Goal: Check status: Check status

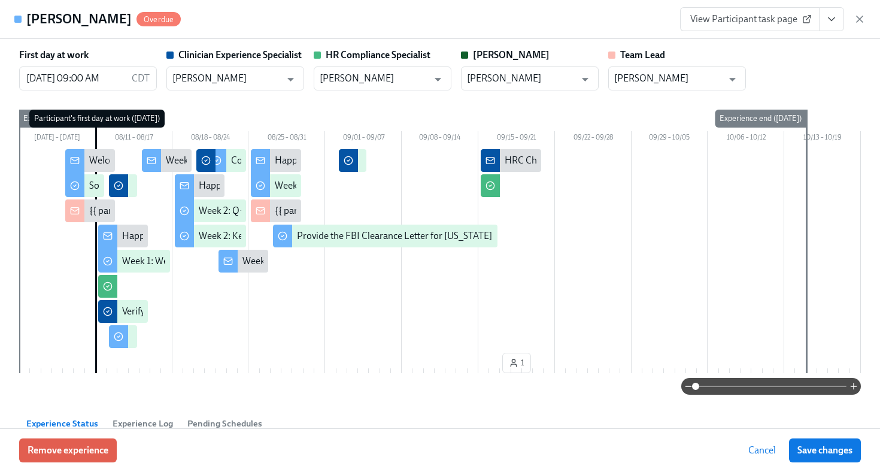
scroll to position [100, 0]
click at [858, 20] on icon "button" at bounding box center [860, 19] width 6 height 6
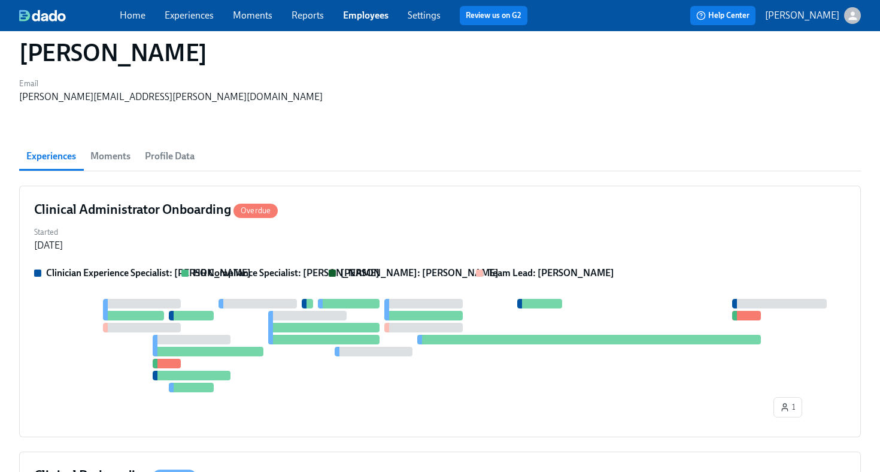
click at [365, 19] on link "Employees" at bounding box center [366, 15] width 46 height 11
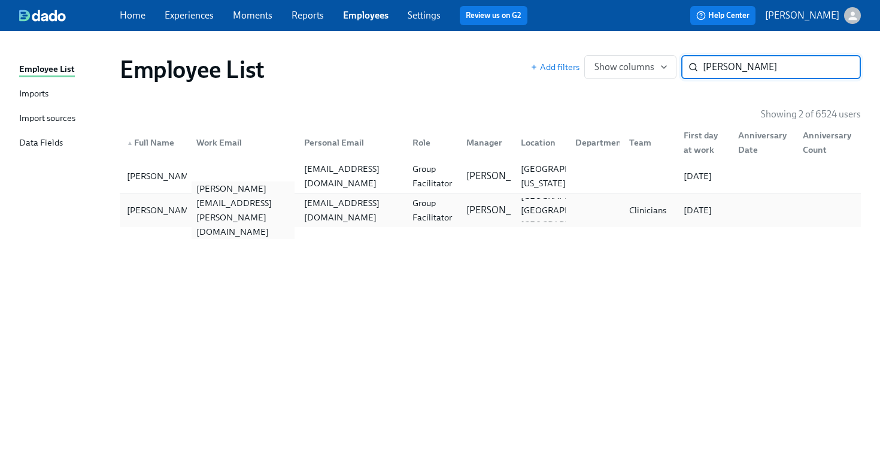
type input "[PERSON_NAME]"
click at [264, 216] on div "[PERSON_NAME][EMAIL_ADDRESS][PERSON_NAME][DOMAIN_NAME]" at bounding box center [244, 209] width 104 height 57
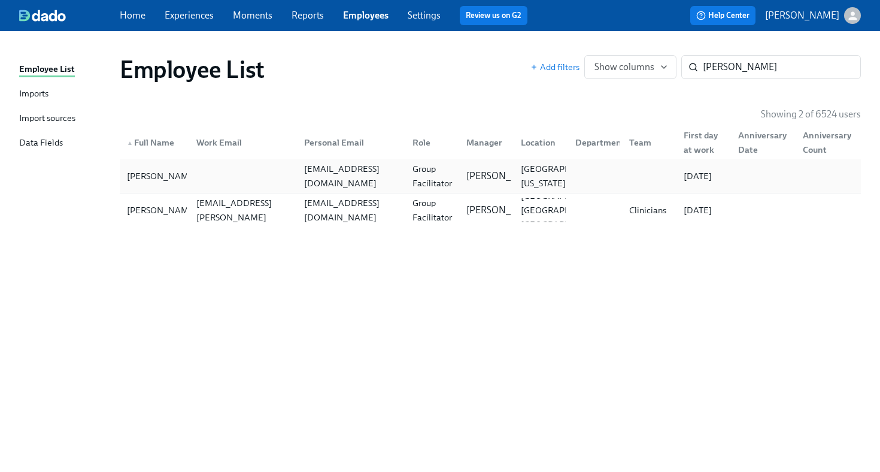
click at [274, 171] on div at bounding box center [241, 176] width 108 height 24
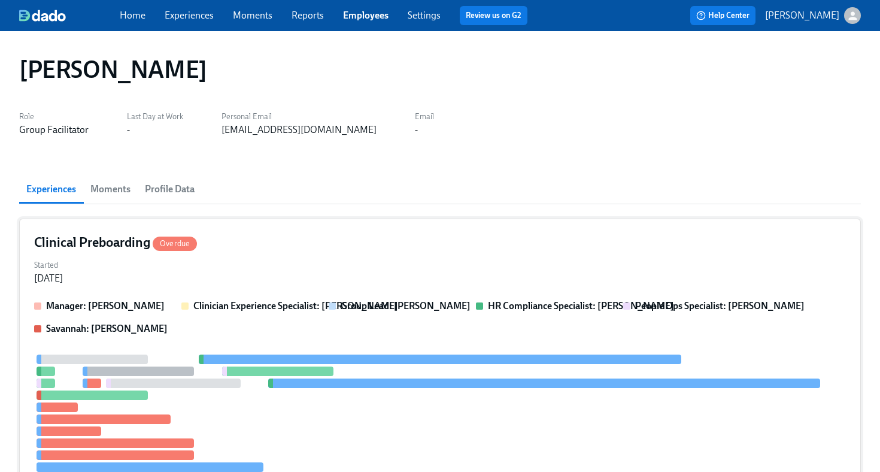
click at [350, 264] on div "Started [DATE]" at bounding box center [440, 270] width 812 height 29
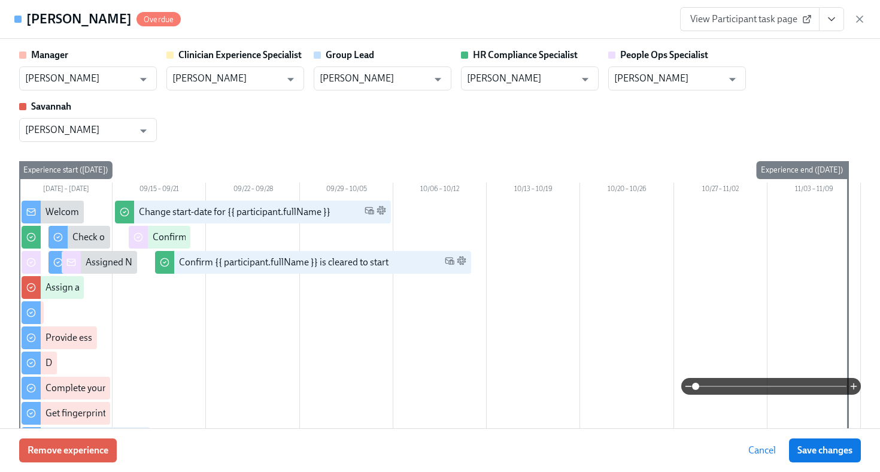
click at [784, 22] on span "View Participant task page" at bounding box center [749, 19] width 119 height 12
click at [861, 20] on icon "button" at bounding box center [860, 19] width 6 height 6
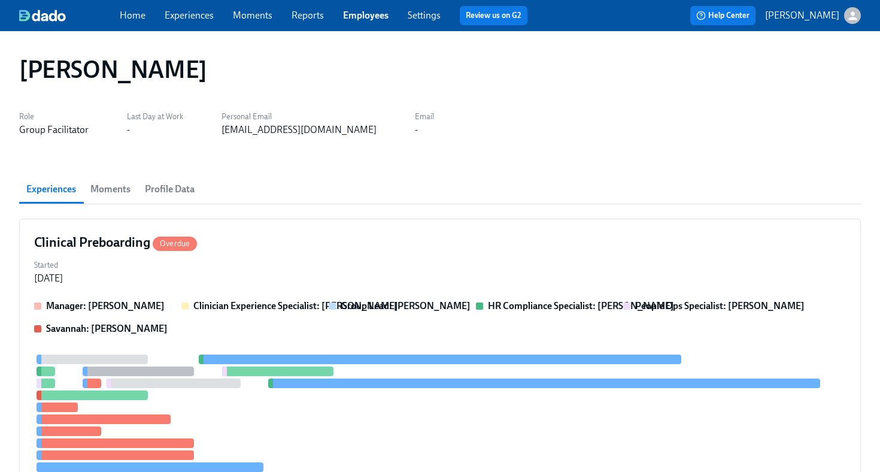
click at [387, 14] on link "Employees" at bounding box center [366, 15] width 46 height 11
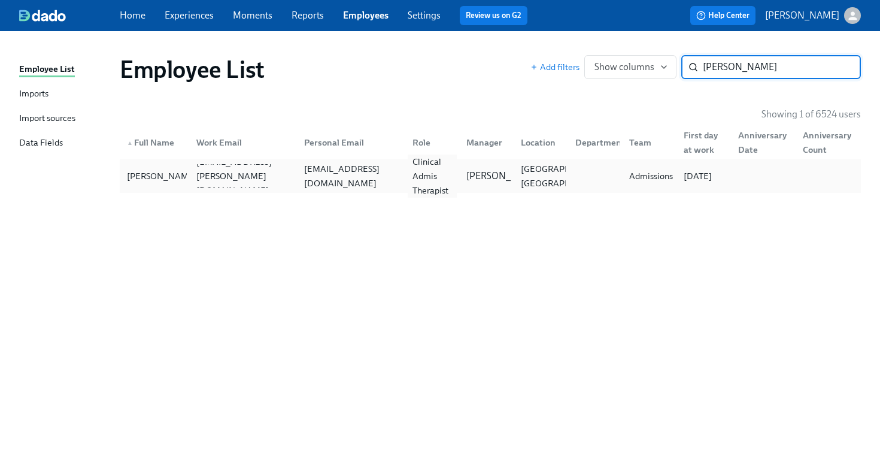
type input "[PERSON_NAME]"
click at [432, 186] on div "Clinical Admis Therapist" at bounding box center [433, 175] width 50 height 43
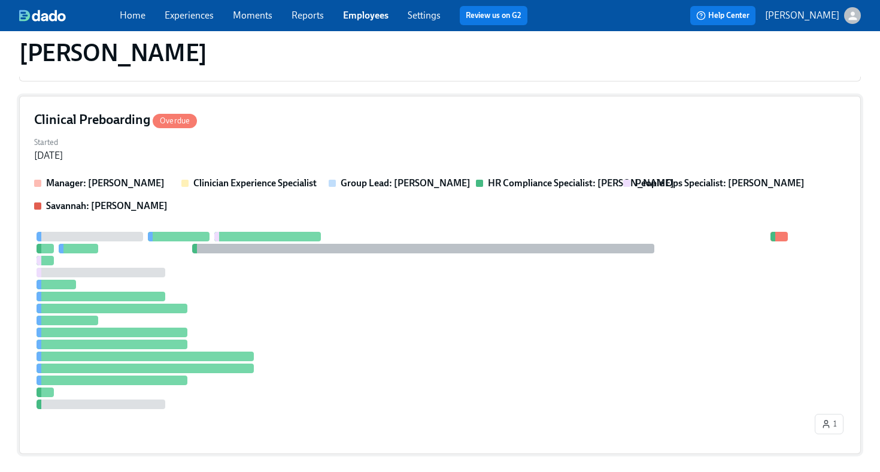
scroll to position [332, 0]
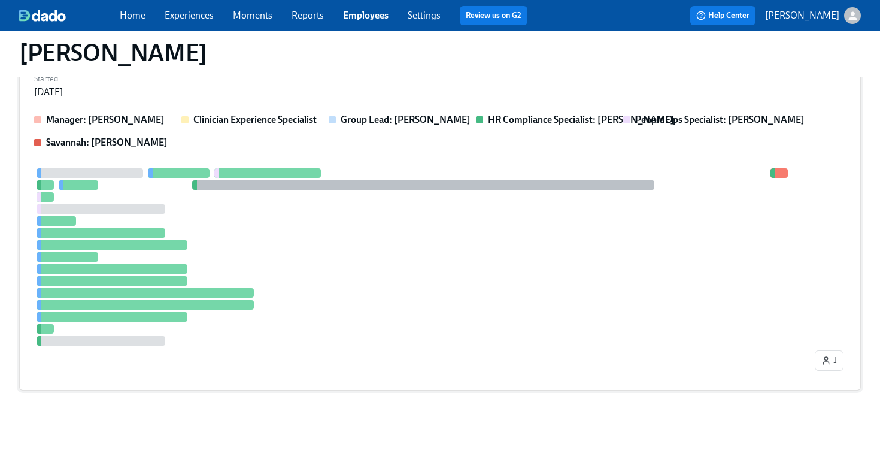
click at [406, 292] on div at bounding box center [423, 256] width 778 height 177
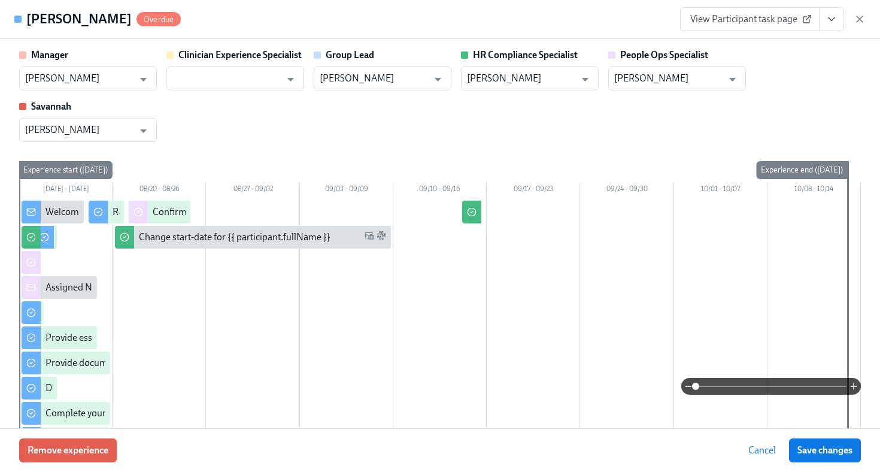
click at [839, 18] on button "View task page" at bounding box center [831, 19] width 25 height 24
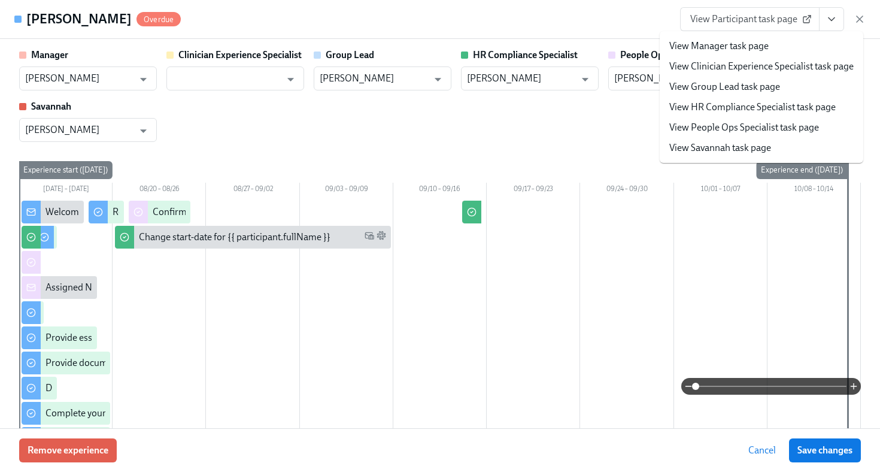
click at [792, 108] on link "View HR Compliance Specialist task page" at bounding box center [752, 107] width 166 height 13
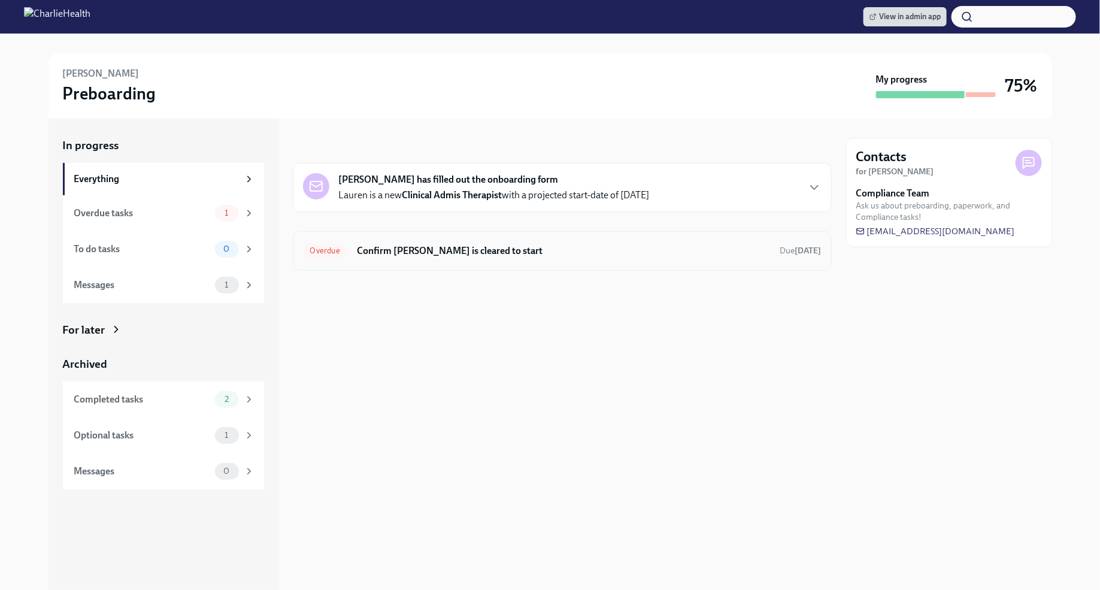
click at [551, 256] on h6 "Confirm [PERSON_NAME] is cleared to start" at bounding box center [564, 250] width 414 height 13
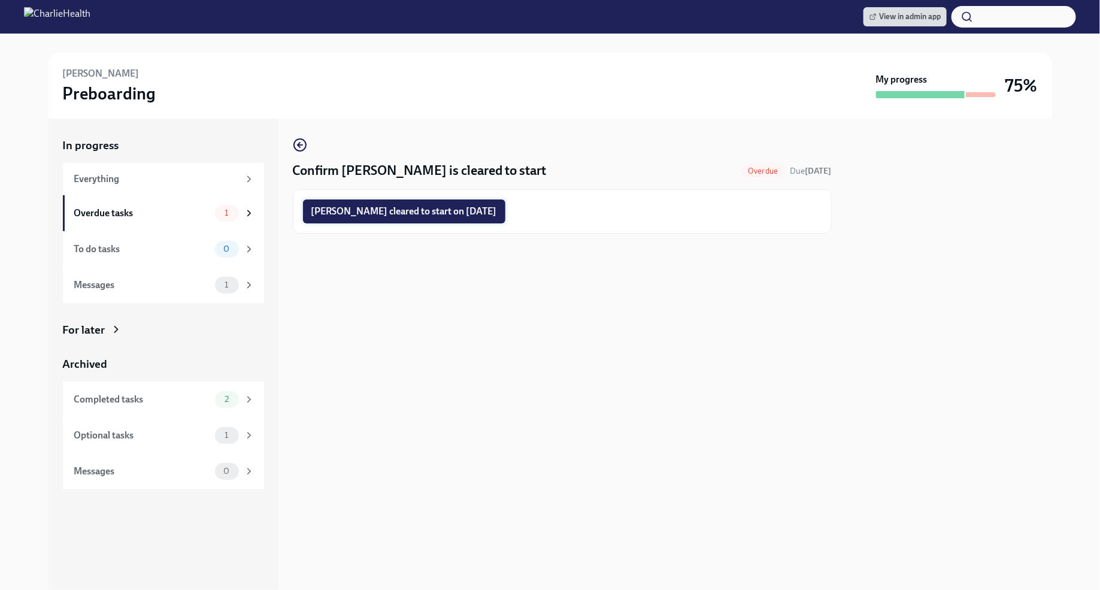
click at [490, 202] on button "Lauren Johnson cleared to start on 09/22/2025" at bounding box center [404, 211] width 202 height 24
